Goal: Learn about a topic

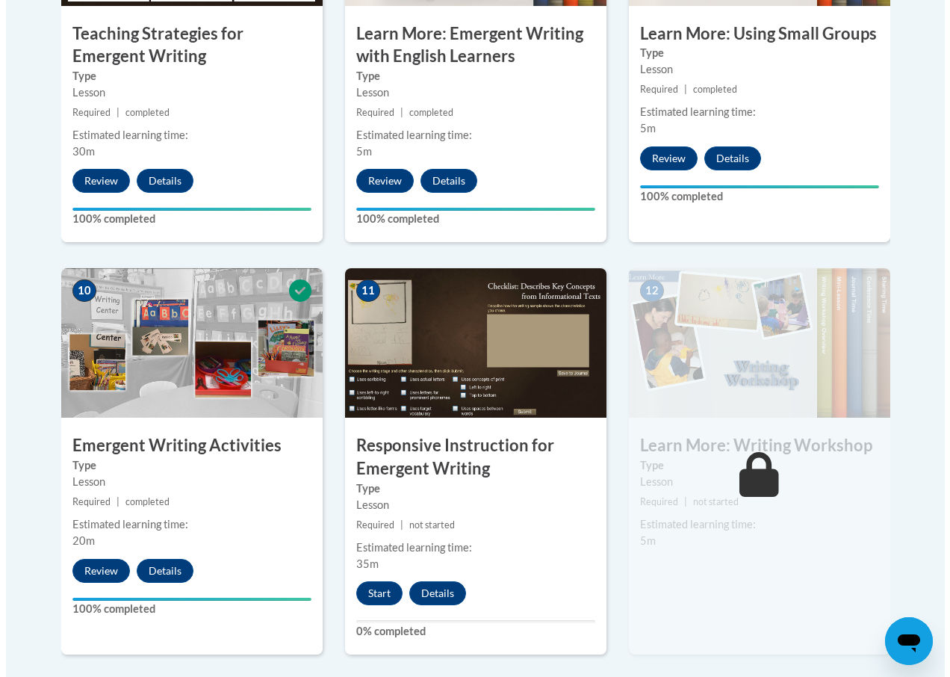
scroll to position [1494, 0]
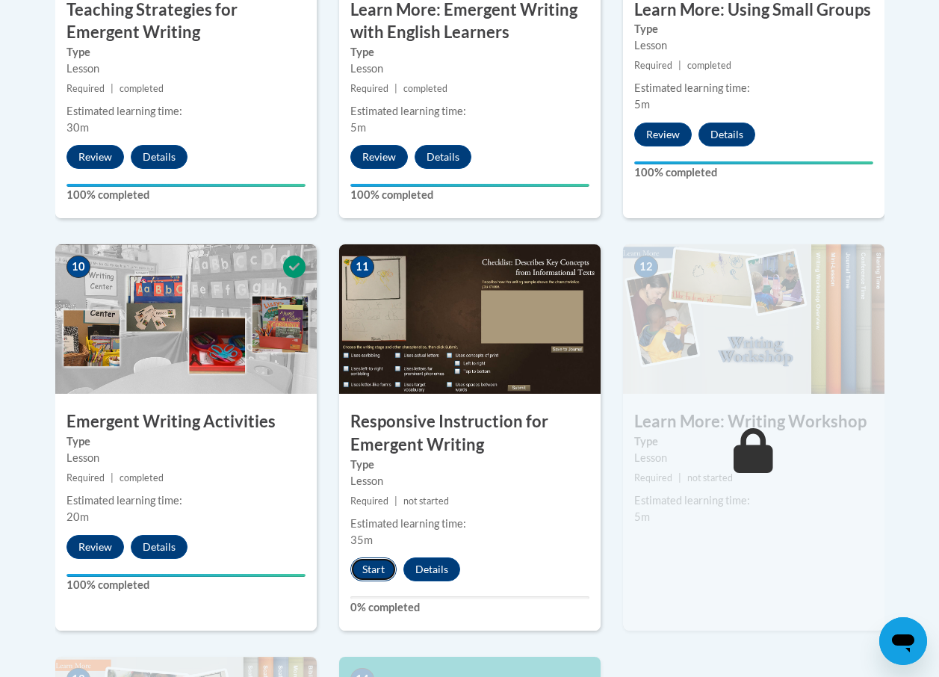
click at [375, 573] on button "Start" at bounding box center [373, 569] width 46 height 24
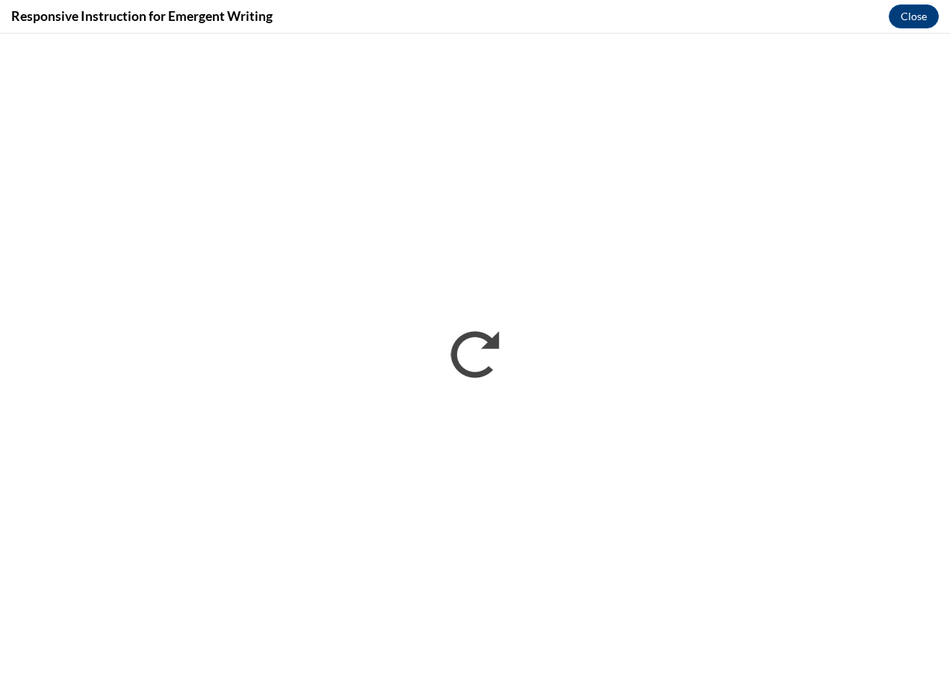
scroll to position [0, 0]
